Goal: Find specific page/section: Find specific page/section

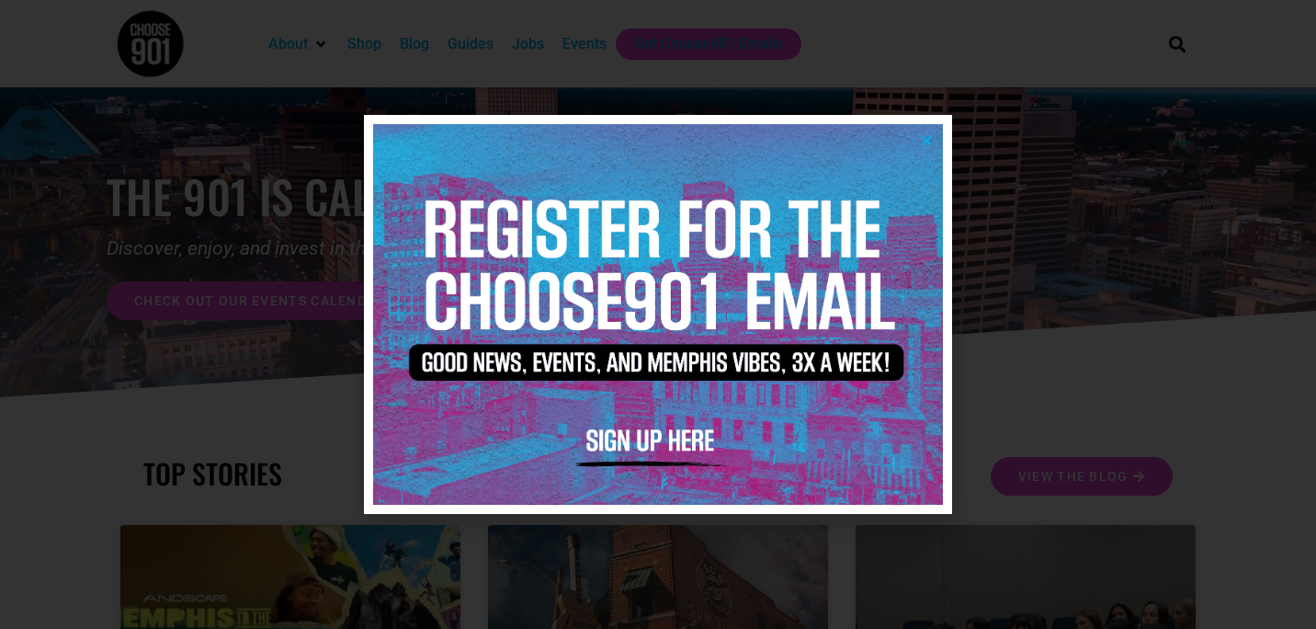
click at [920, 135] on icon "Close" at bounding box center [927, 140] width 14 height 14
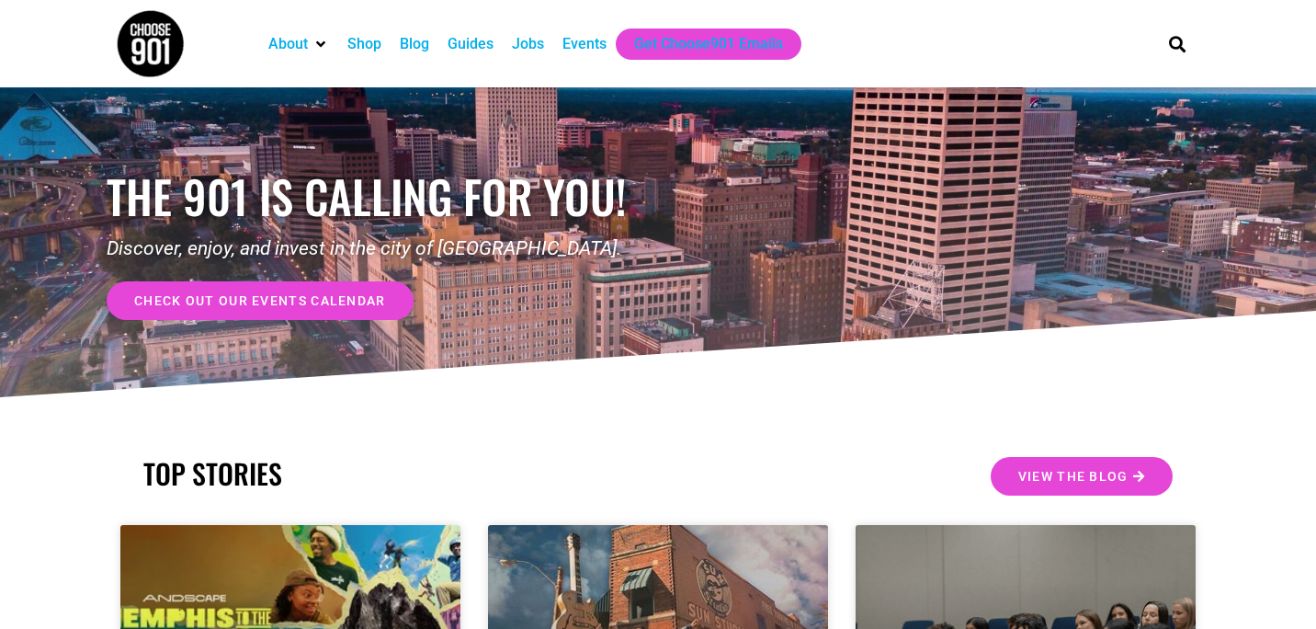
click at [569, 45] on div "Events" at bounding box center [584, 44] width 44 height 22
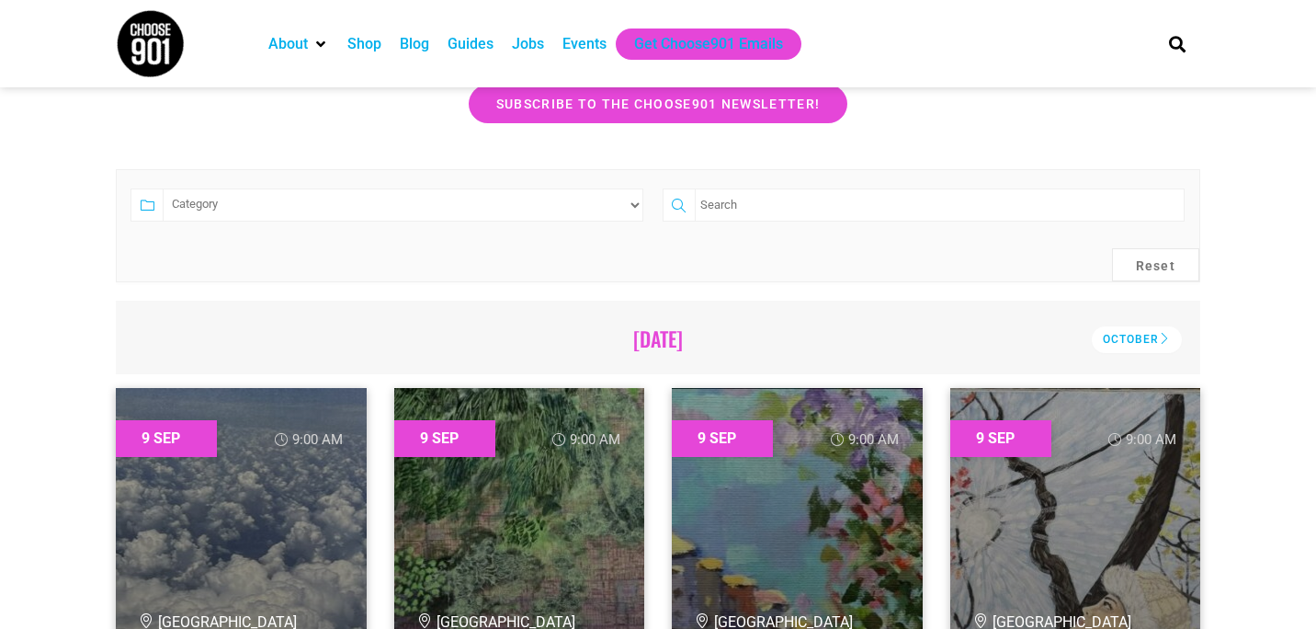
scroll to position [368, 0]
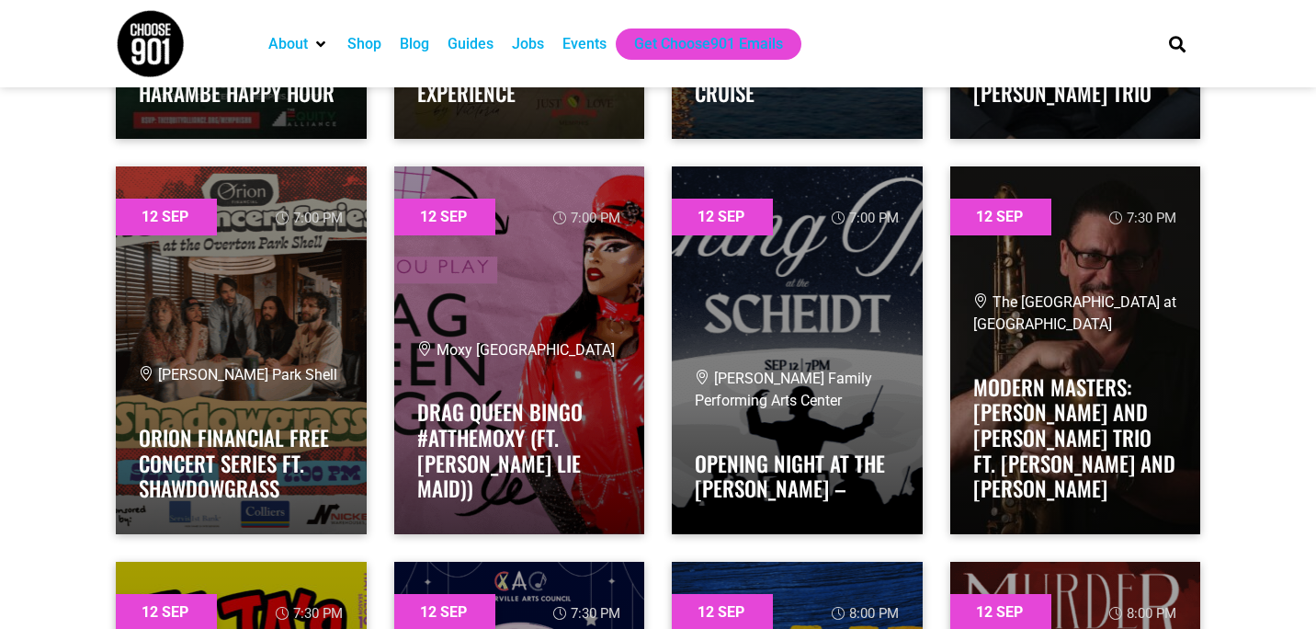
scroll to position [10477, 0]
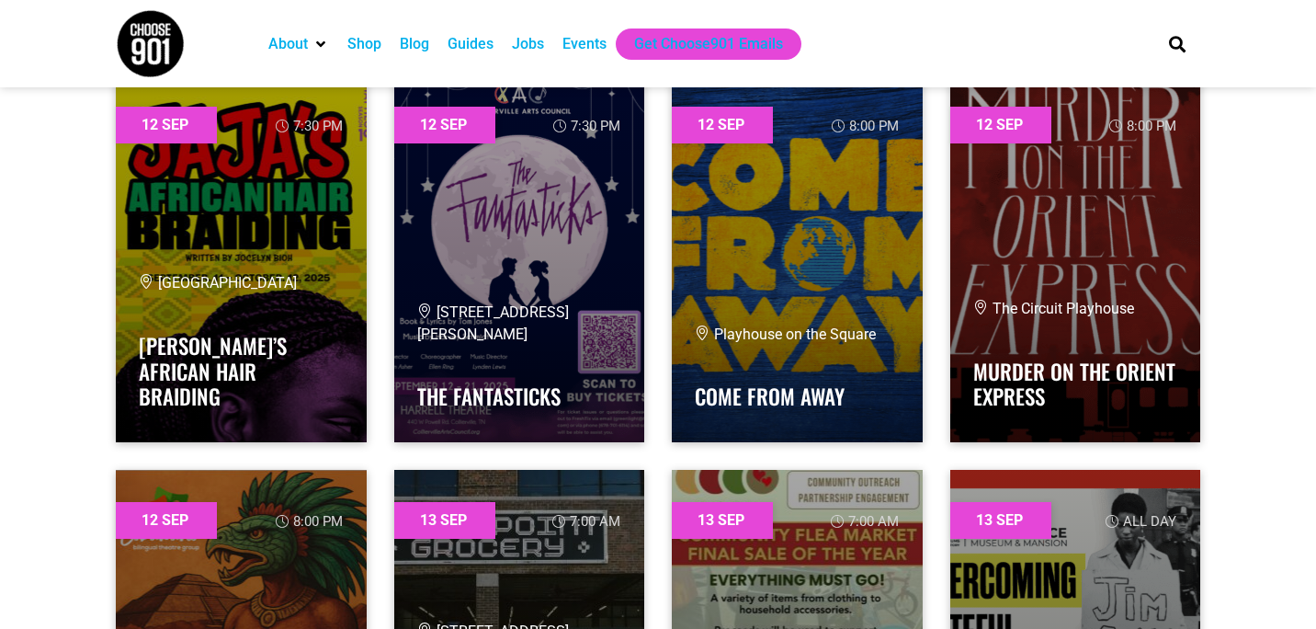
scroll to position [10845, 0]
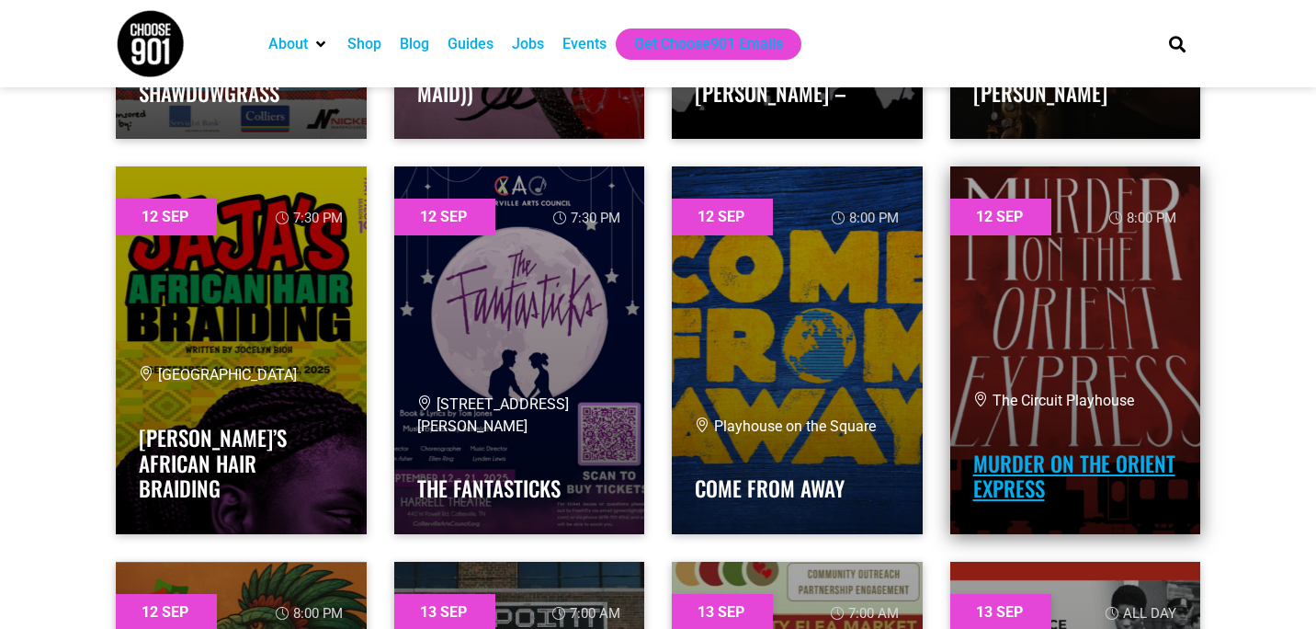
click at [1090, 456] on link "MURDER ON THE ORIENT EXPRESS" at bounding box center [1074, 476] width 202 height 57
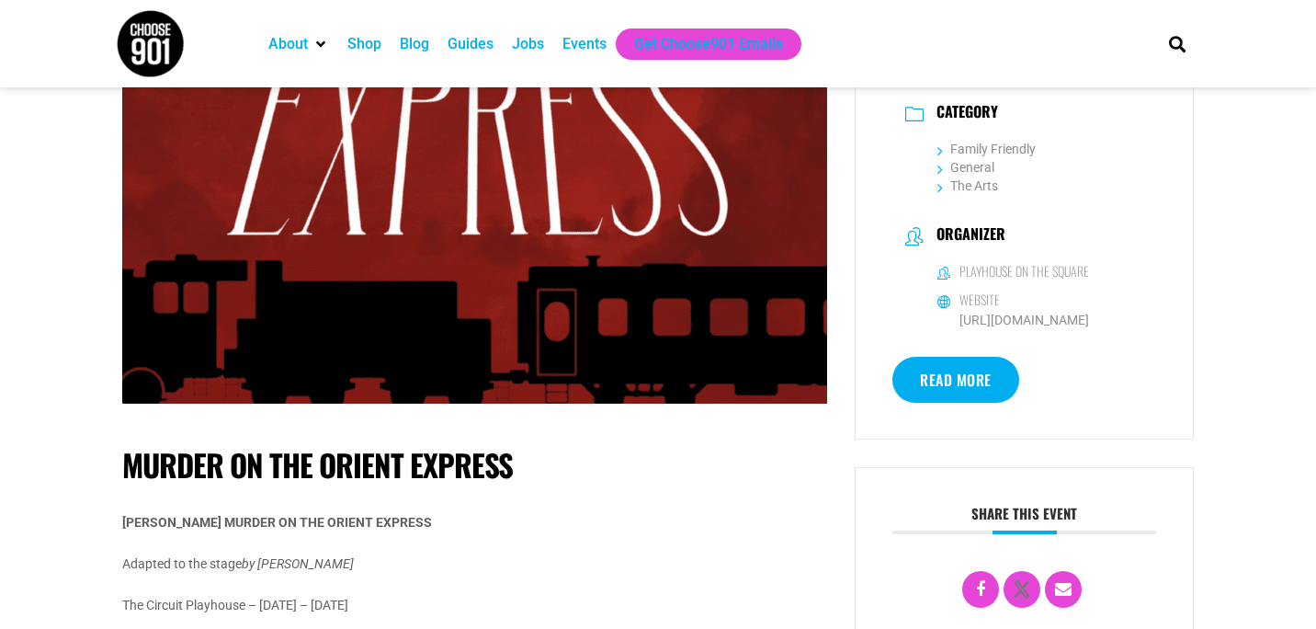
scroll to position [460, 0]
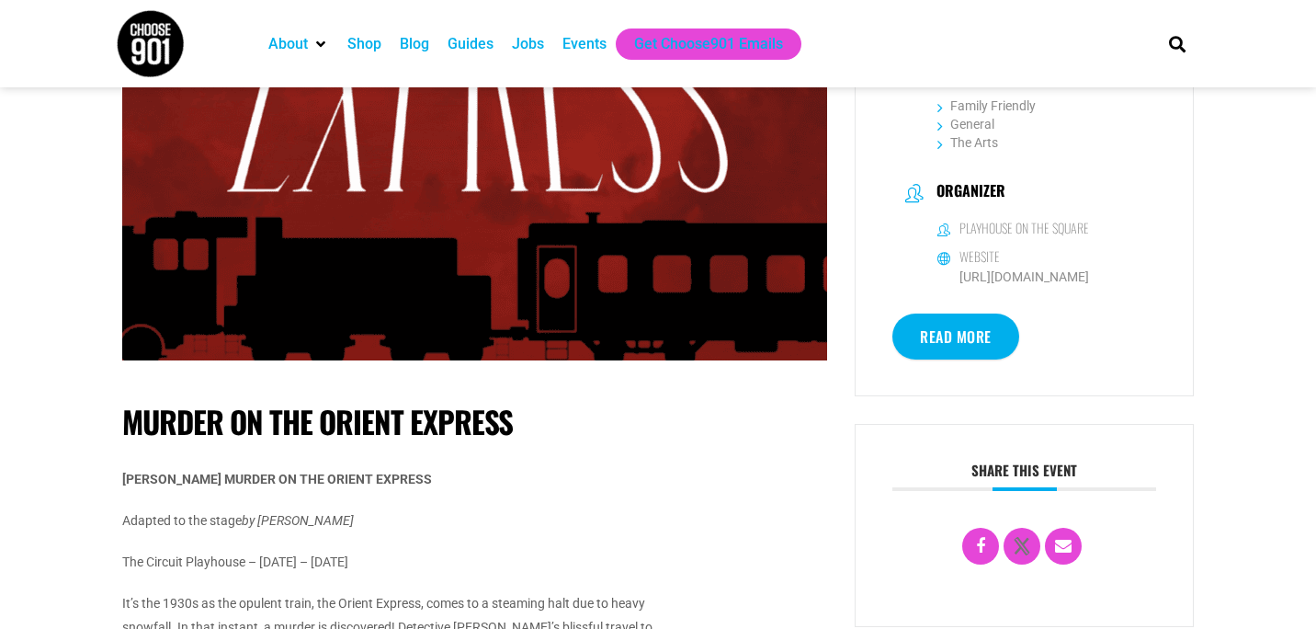
click at [955, 345] on link "Read More" at bounding box center [955, 336] width 127 height 46
